Goal: Find specific fact: Find contact information

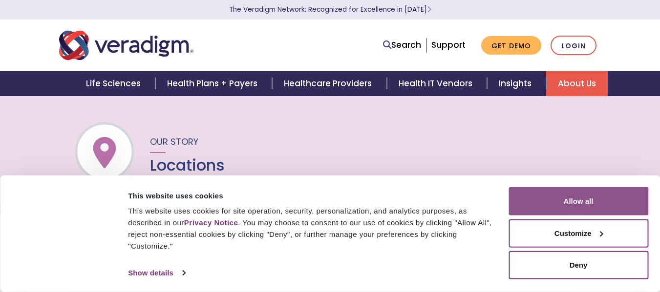
scroll to position [146, 0]
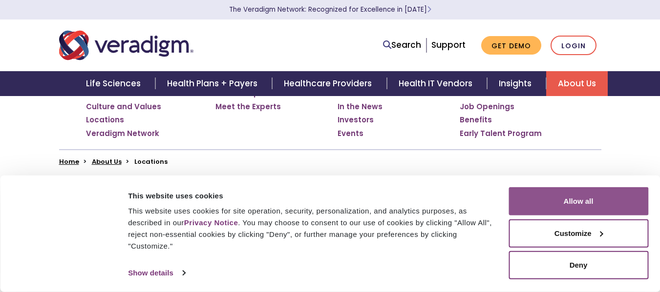
click at [550, 201] on button "Allow all" at bounding box center [578, 202] width 140 height 28
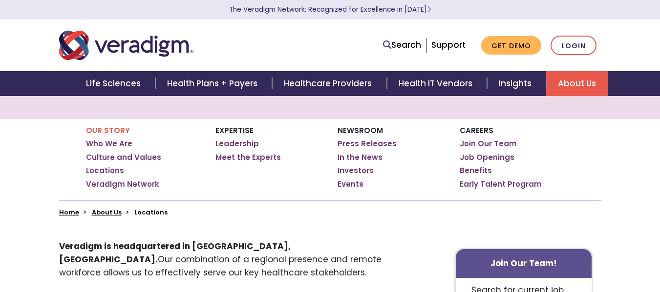
scroll to position [49, 0]
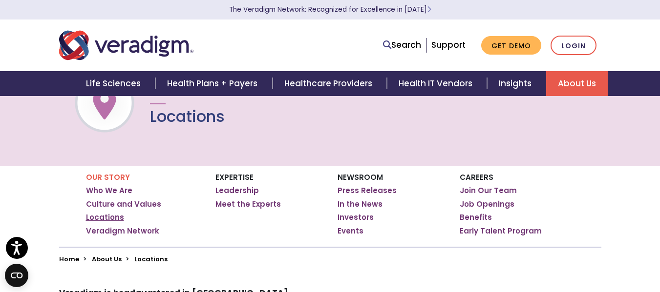
click at [111, 216] on link "Locations" at bounding box center [105, 218] width 38 height 10
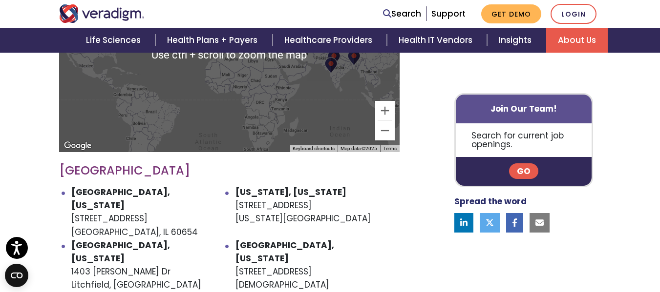
scroll to position [488, 0]
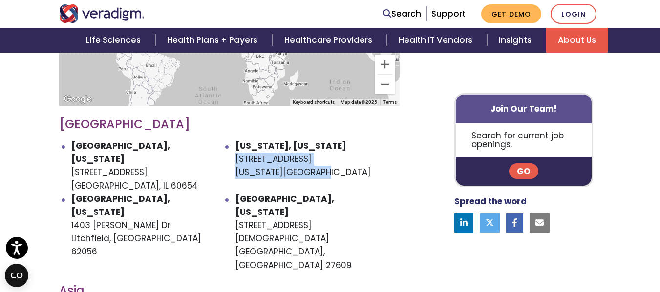
drag, startPoint x: 291, startPoint y: 168, endPoint x: 235, endPoint y: 162, distance: 56.6
click at [235, 162] on li "[US_STATE], [US_STATE] [STREET_ADDRESS][US_STATE]" at bounding box center [317, 166] width 164 height 53
copy li "[STREET_ADDRESS][US_STATE]"
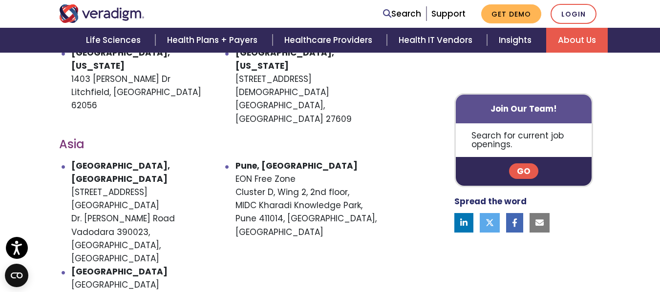
scroll to position [439, 0]
